Goal: Navigation & Orientation: Find specific page/section

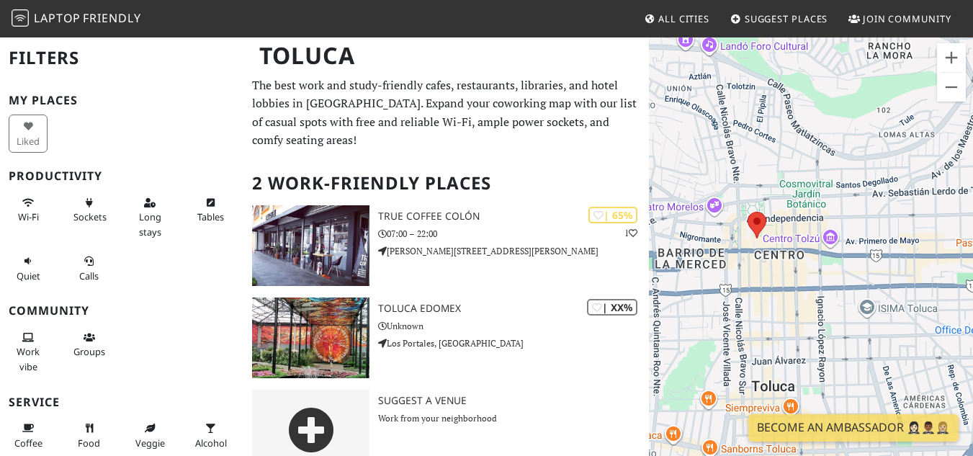
drag, startPoint x: 882, startPoint y: 212, endPoint x: 808, endPoint y: 282, distance: 102.4
click at [808, 282] on div "To navigate, press the arrow keys." at bounding box center [811, 264] width 324 height 456
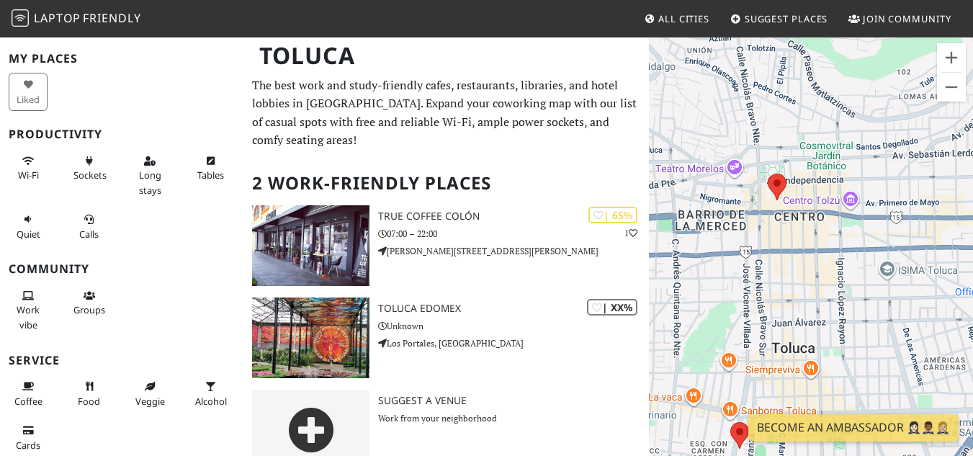
scroll to position [30, 0]
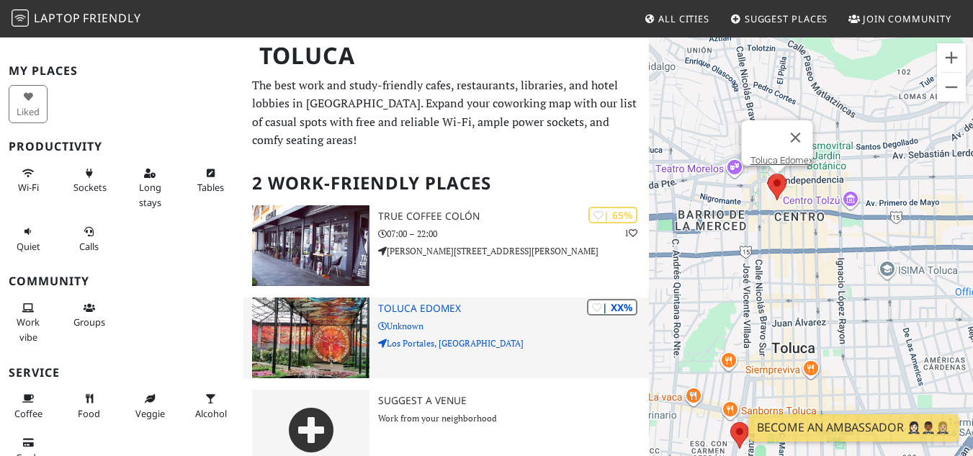
click at [295, 297] on img at bounding box center [311, 337] width 118 height 81
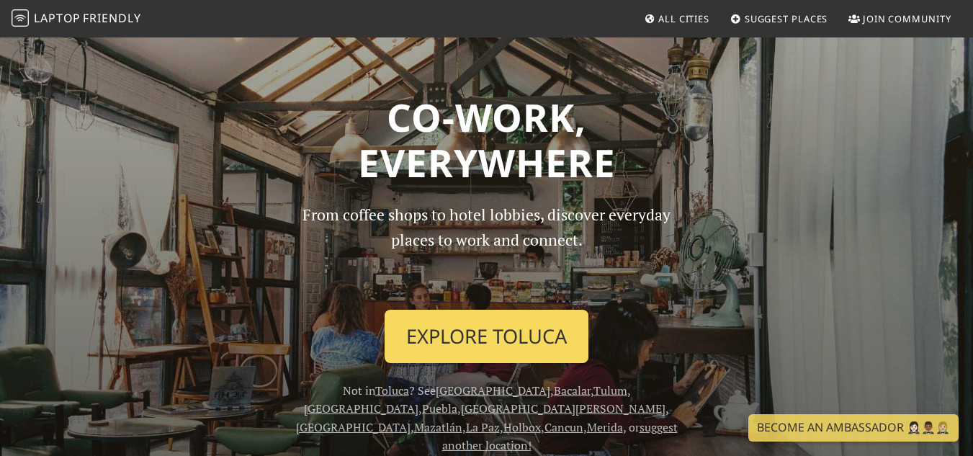
click at [460, 331] on link "Explore Toluca" at bounding box center [487, 336] width 204 height 53
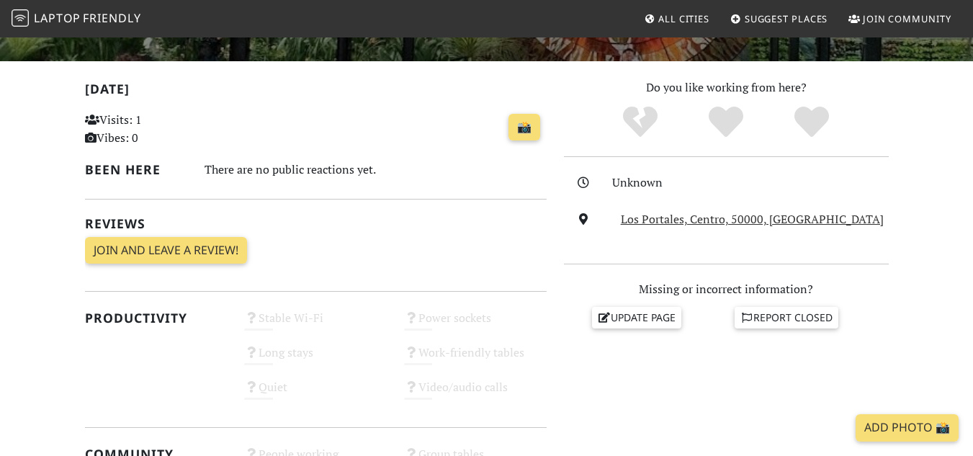
scroll to position [277, 0]
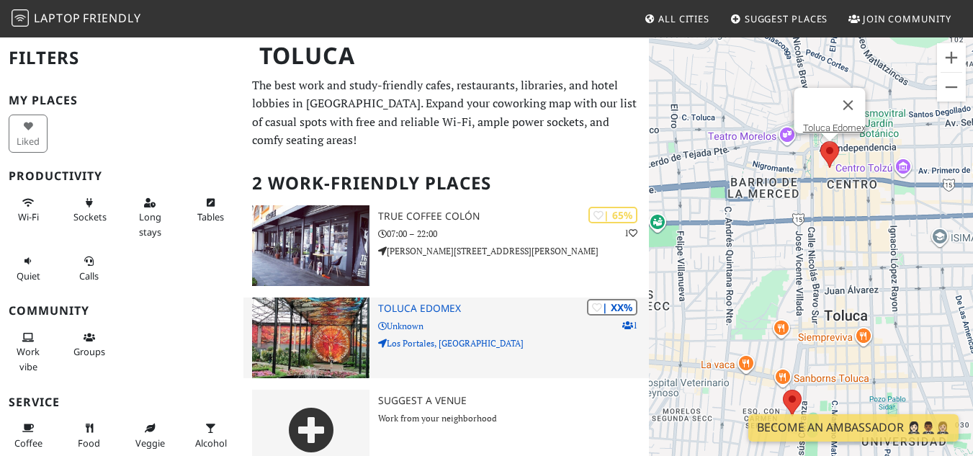
click at [434, 336] on p "Los Portales, Centro" at bounding box center [513, 343] width 270 height 14
